Goal: Information Seeking & Learning: Learn about a topic

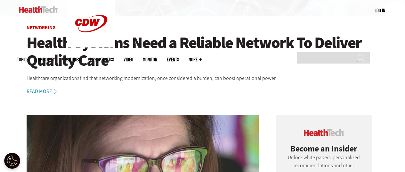
scroll to position [128, 0]
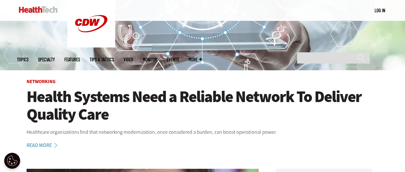
click at [108, 98] on h1 "Health Systems Need a Reliable Network To Deliver Quality Care" at bounding box center [203, 105] width 352 height 35
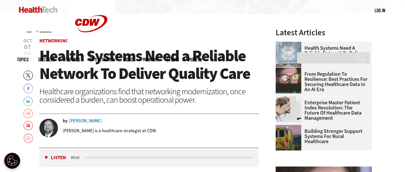
scroll to position [192, 0]
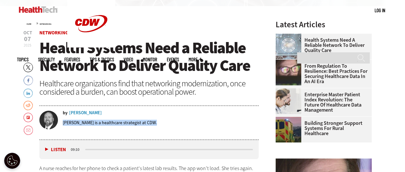
drag, startPoint x: 63, startPoint y: 123, endPoint x: 155, endPoint y: 122, distance: 91.7
click at [155, 122] on p "Bryce Thompson is a healthcare strategist at CDW." at bounding box center [110, 123] width 94 height 6
copy p "Bryce Thompson is a healthcare strategist at CDW"
click at [95, 113] on div "Bryce Thompson" at bounding box center [85, 113] width 33 height 4
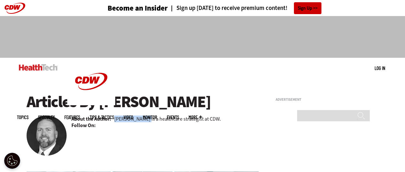
drag, startPoint x: 116, startPoint y: 118, endPoint x: 150, endPoint y: 118, distance: 34.0
click at [150, 118] on p "Bryce Thompson is a healthcare strategist at CDW." at bounding box center [167, 118] width 107 height 7
copy p "Bryce Thompson"
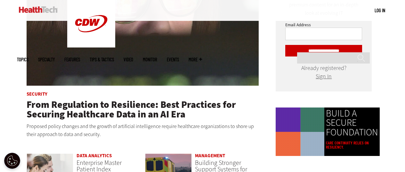
scroll to position [352, 0]
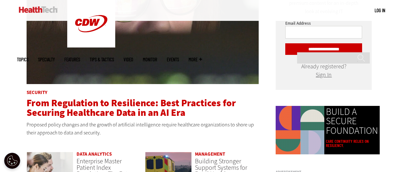
click at [121, 104] on span "From Regulation to Resilience: Best Practices for Securing Healthcare Data in a…" at bounding box center [132, 107] width 210 height 22
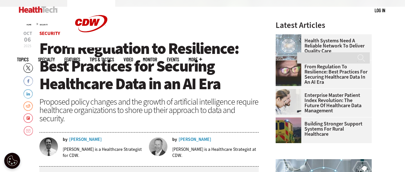
scroll to position [192, 0]
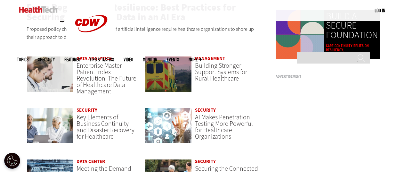
scroll to position [449, 0]
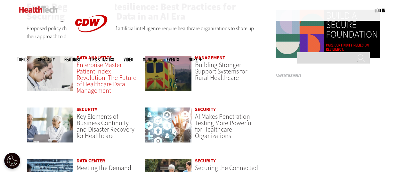
click at [94, 76] on span "Enterprise Master Patient Index Revolution: The Future of Healthcare Data Manag…" at bounding box center [107, 78] width 60 height 34
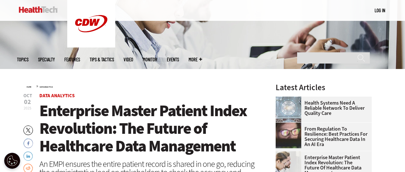
scroll to position [128, 0]
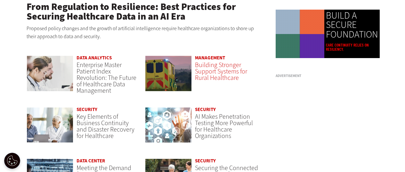
click at [209, 71] on span "Building Stronger Support Systems for Rural Healthcare" at bounding box center [221, 71] width 52 height 21
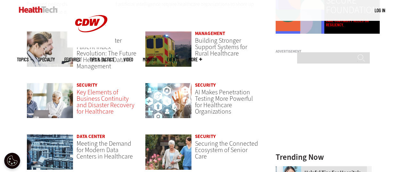
scroll to position [481, 0]
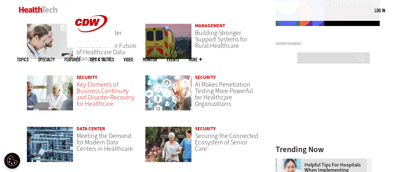
click at [97, 87] on span "Key Elements of Business Continuity and Disaster Recovery for Healthcare" at bounding box center [106, 94] width 58 height 28
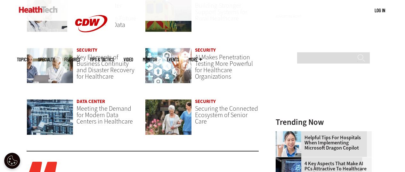
scroll to position [512, 0]
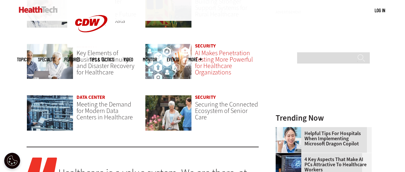
click at [211, 60] on span "AI Makes Penetration Testing More Powerful for Healthcare Organizations" at bounding box center [224, 63] width 58 height 28
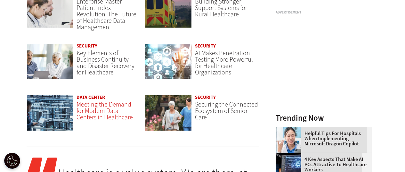
drag, startPoint x: 0, startPoint y: 0, endPoint x: 92, endPoint y: 112, distance: 144.6
click at [92, 112] on span "Meeting the Demand for Modern Data Centers in Healthcare" at bounding box center [105, 110] width 56 height 21
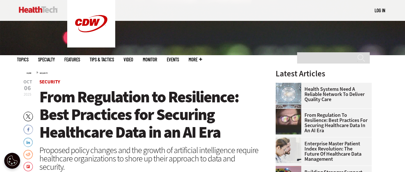
scroll to position [224, 0]
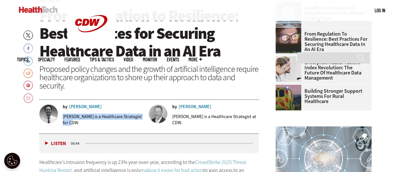
drag, startPoint x: 62, startPoint y: 117, endPoint x: 75, endPoint y: 122, distance: 13.3
click at [75, 122] on p "[PERSON_NAME] is a Healthcare Strategist for CDW." at bounding box center [104, 119] width 82 height 12
copy p "[PERSON_NAME] is a Healthcare Strategist for CDW."
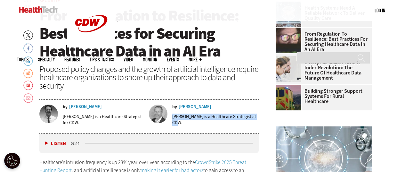
drag, startPoint x: 173, startPoint y: 115, endPoint x: 188, endPoint y: 123, distance: 16.9
click at [188, 123] on p "Ben Sokolow is a Healthcare Strategist at CDW." at bounding box center [215, 119] width 87 height 12
copy p "Ben Sokolow is a Healthcare Strategist at CDW."
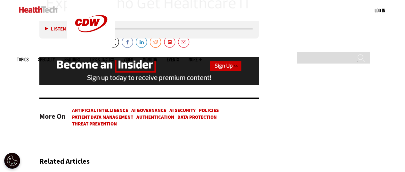
scroll to position [1506, 0]
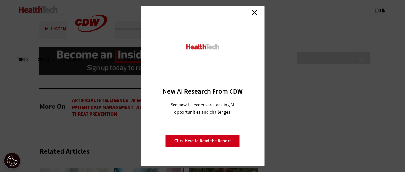
drag, startPoint x: 255, startPoint y: 13, endPoint x: 247, endPoint y: 28, distance: 16.9
click at [255, 13] on link "Close" at bounding box center [255, 12] width 10 height 10
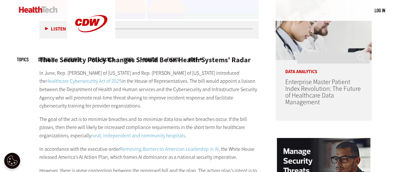
scroll to position [513, 0]
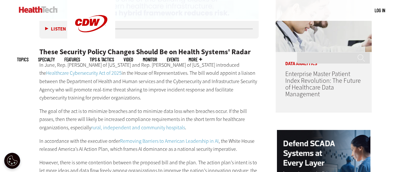
click at [37, 8] on img at bounding box center [38, 9] width 39 height 6
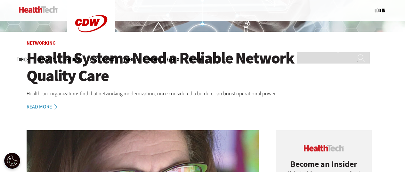
scroll to position [160, 0]
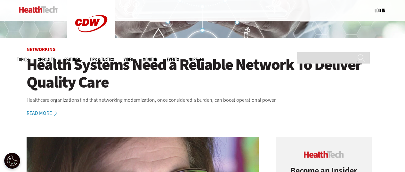
click at [64, 64] on h1 "Health Systems Need a Reliable Network To Deliver Quality Care" at bounding box center [203, 73] width 352 height 35
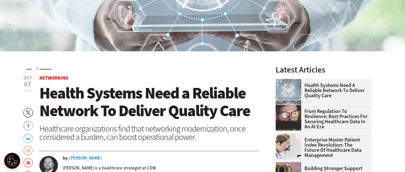
scroll to position [160, 0]
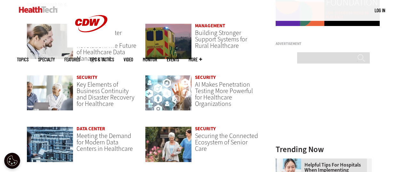
scroll to position [513, 0]
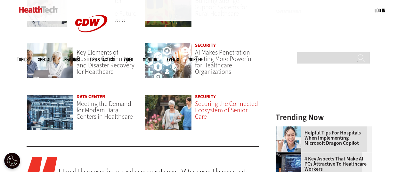
click at [220, 104] on span "Securing the Connected Ecosystem of Senior Care" at bounding box center [226, 109] width 63 height 21
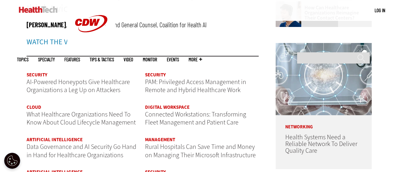
scroll to position [737, 0]
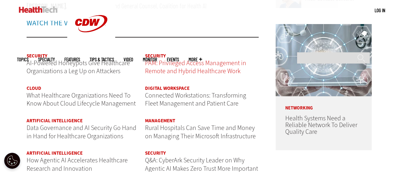
click at [178, 64] on span "PAM: Privileged Access Management in Remote and Hybrid Healthcare Work" at bounding box center [195, 67] width 101 height 17
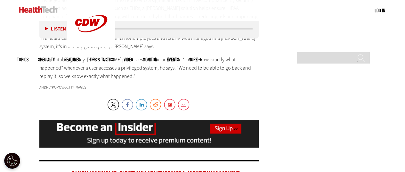
scroll to position [1218, 0]
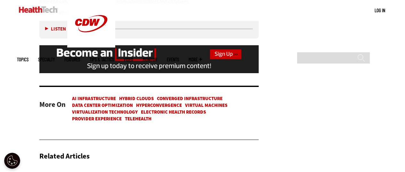
scroll to position [1346, 0]
